Goal: Task Accomplishment & Management: Use online tool/utility

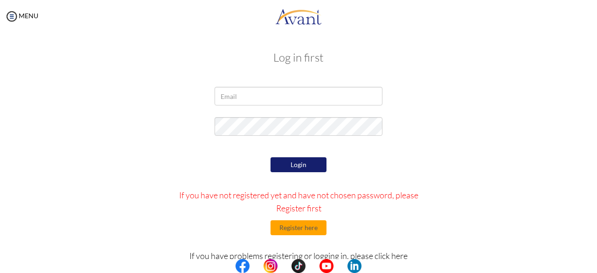
type input "[EMAIL_ADDRESS][DOMAIN_NAME]"
click at [289, 168] on button "Login" at bounding box center [299, 164] width 56 height 15
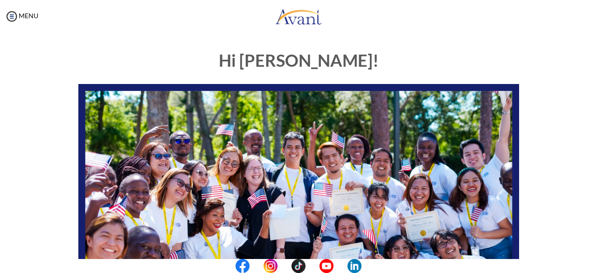
click at [281, 43] on div "Hi [PERSON_NAME]! START HERE: Avant Video Library My Process My Resources About…" at bounding box center [298, 268] width 455 height 453
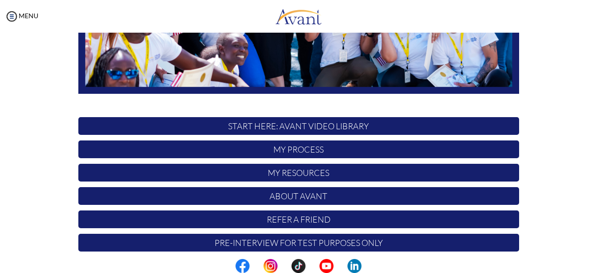
scroll to position [246, 0]
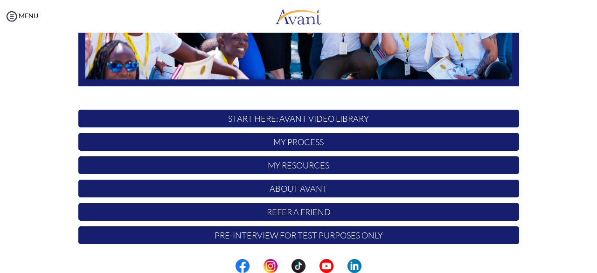
click at [319, 144] on p "My Process" at bounding box center [298, 142] width 441 height 18
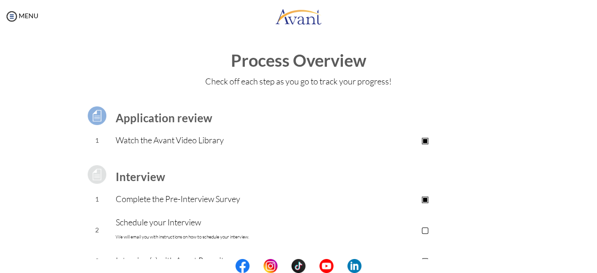
click at [522, 72] on div "Process Overview Check off each step as you go to track your progress! Applicat…" at bounding box center [298, 249] width 579 height 397
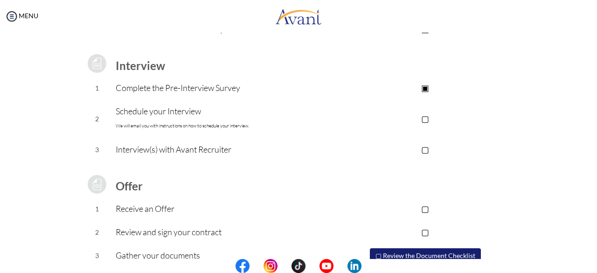
scroll to position [151, 0]
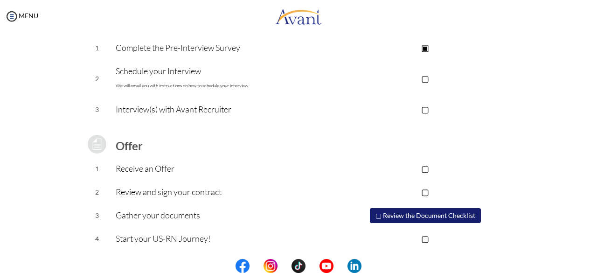
click at [423, 109] on p "▢" at bounding box center [425, 109] width 187 height 13
click at [411, 217] on button "▢ Review the Document Checklist" at bounding box center [425, 215] width 111 height 15
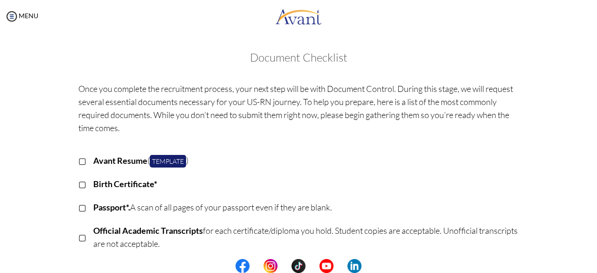
click at [282, 165] on p "Avant Resume ( Template )" at bounding box center [306, 160] width 426 height 13
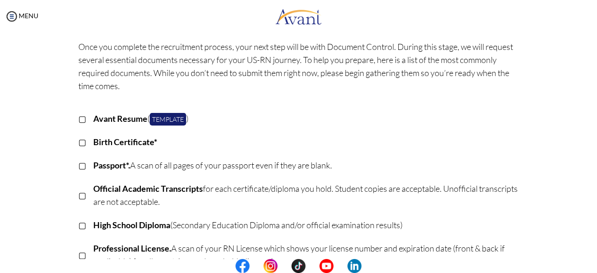
scroll to position [2, 0]
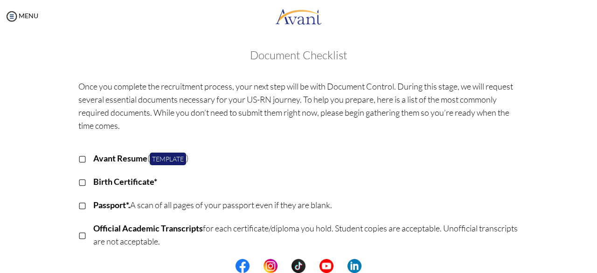
click at [79, 205] on p "▢" at bounding box center [82, 204] width 8 height 13
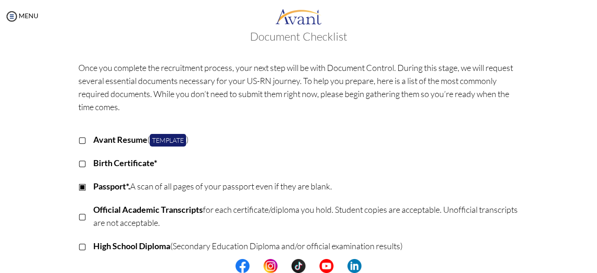
scroll to position [96, 0]
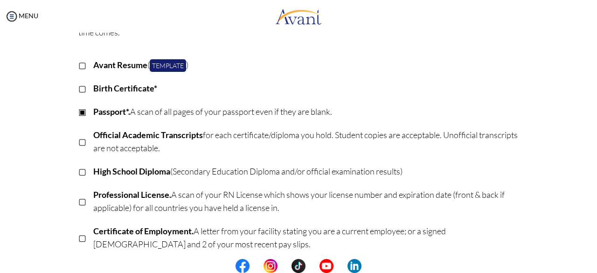
click at [78, 170] on p "▢" at bounding box center [82, 171] width 8 height 13
click at [78, 202] on p "▢" at bounding box center [82, 201] width 8 height 13
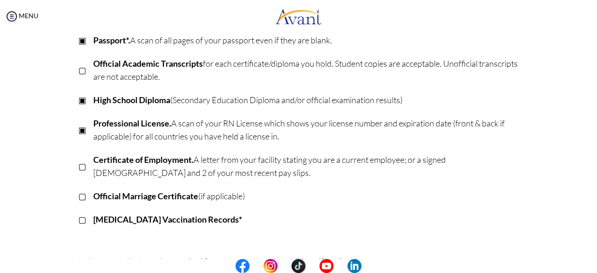
scroll to position [170, 0]
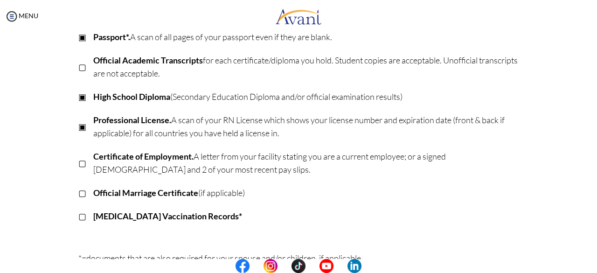
click at [78, 162] on p "▢" at bounding box center [82, 162] width 8 height 13
click at [78, 218] on p "▢" at bounding box center [82, 216] width 8 height 13
click at [53, 213] on div "Once you complete the recruitment process, your next step will be with Document…" at bounding box center [299, 143] width 546 height 473
click at [38, 167] on div "Once you complete the recruitment process, your next step will be with Document…" at bounding box center [299, 143] width 546 height 473
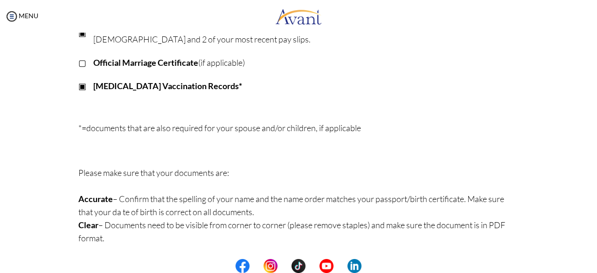
scroll to position [301, 0]
drag, startPoint x: 594, startPoint y: 224, endPoint x: 593, endPoint y: 233, distance: 9.4
click at [593, 233] on body "Maintenance break. Please come back in 2 hours. MENU My Status What is the next…" at bounding box center [298, 136] width 597 height 273
click at [434, 128] on p "*=documents that are also required for your spouse and/or children, if applicab…" at bounding box center [298, 140] width 441 height 39
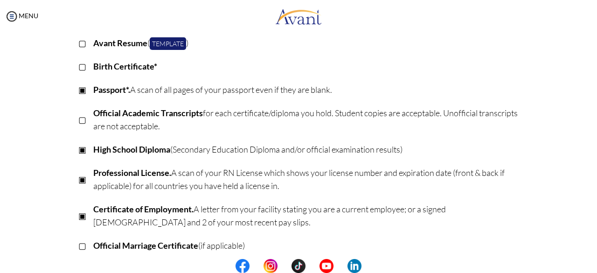
scroll to position [0, 0]
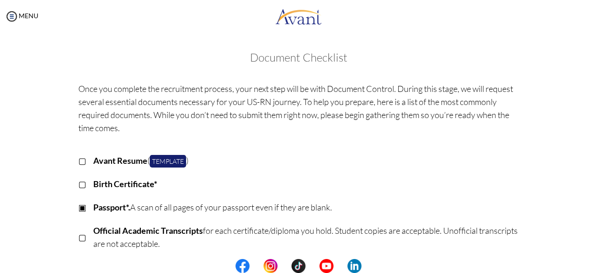
click at [78, 163] on p "▢" at bounding box center [82, 160] width 8 height 13
click at [78, 186] on p "▢" at bounding box center [82, 183] width 8 height 13
